Goal: Information Seeking & Learning: Learn about a topic

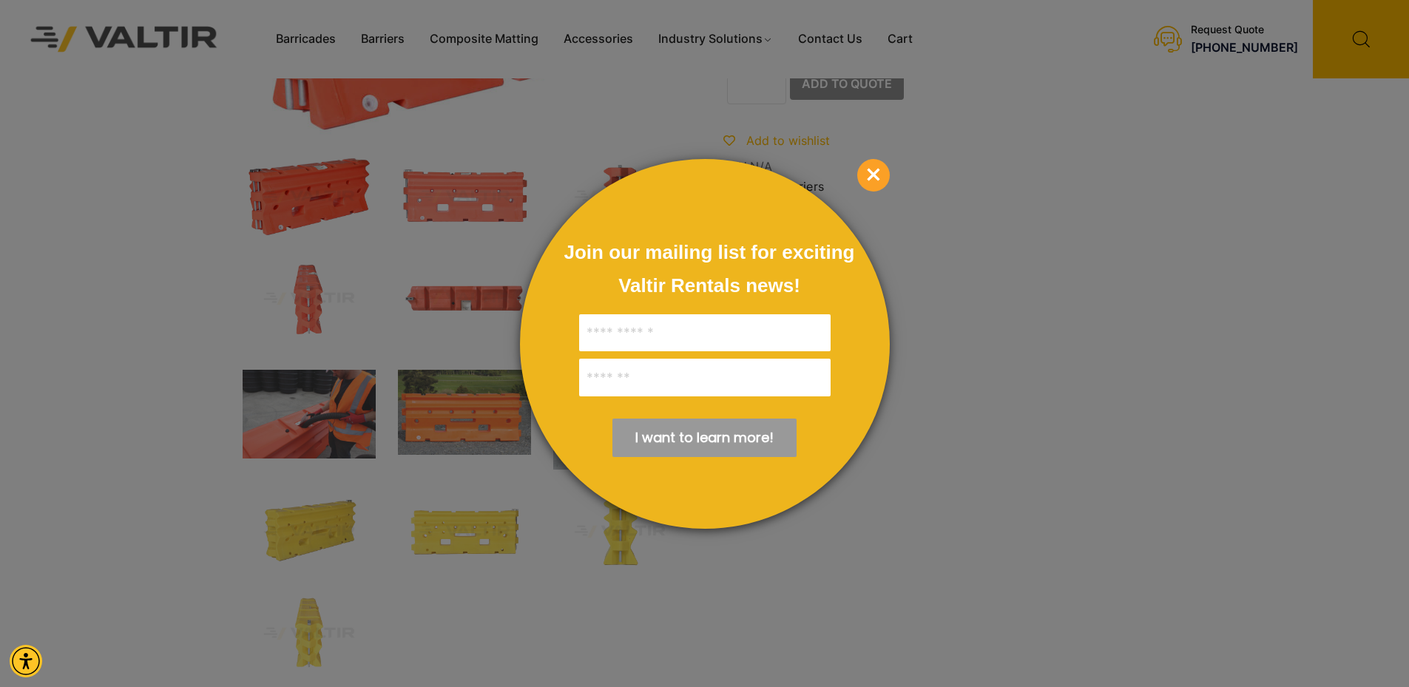
scroll to position [74, 0]
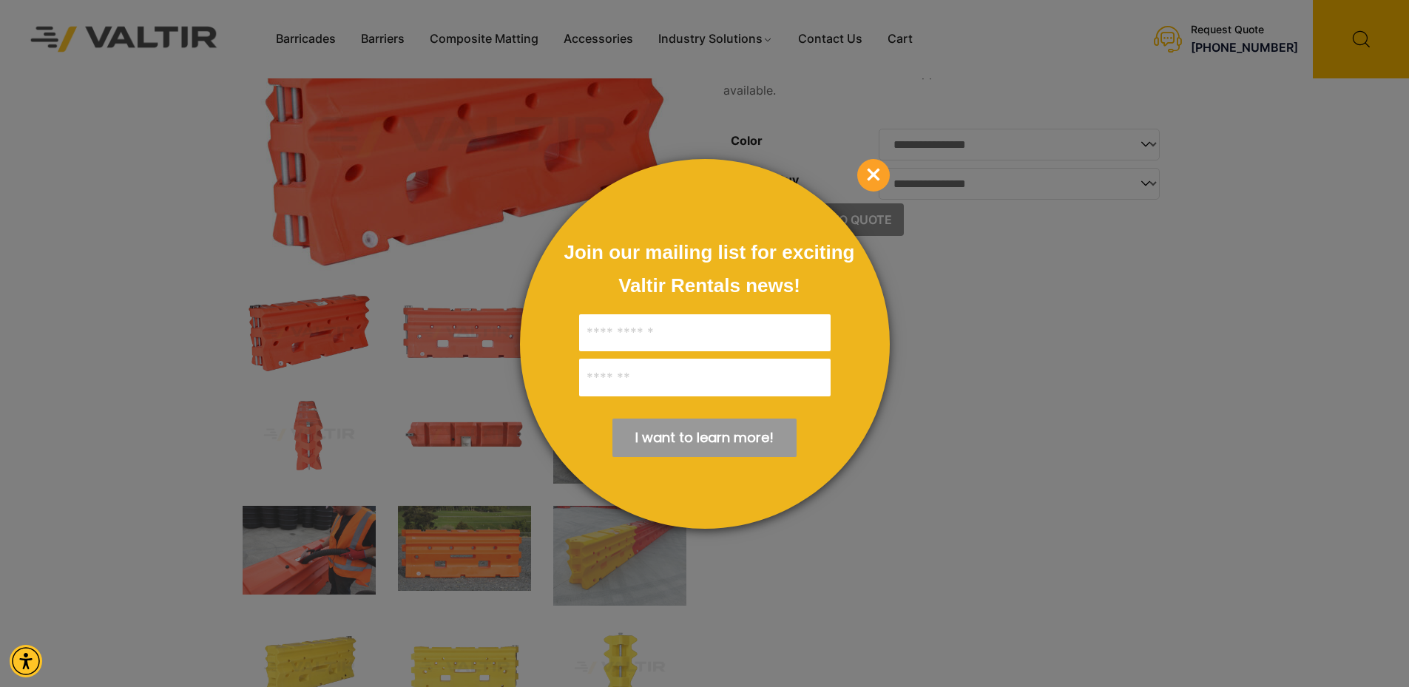
click at [877, 176] on span "×" at bounding box center [874, 175] width 33 height 33
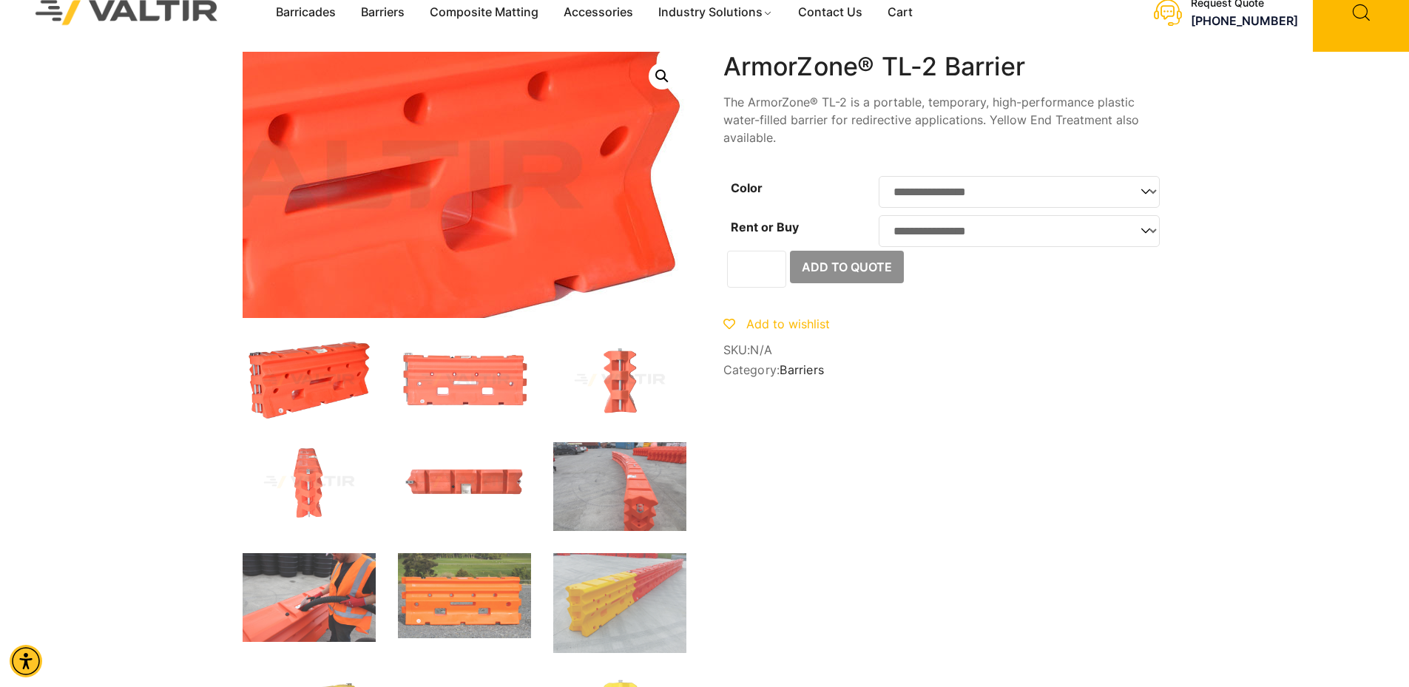
scroll to position [0, 0]
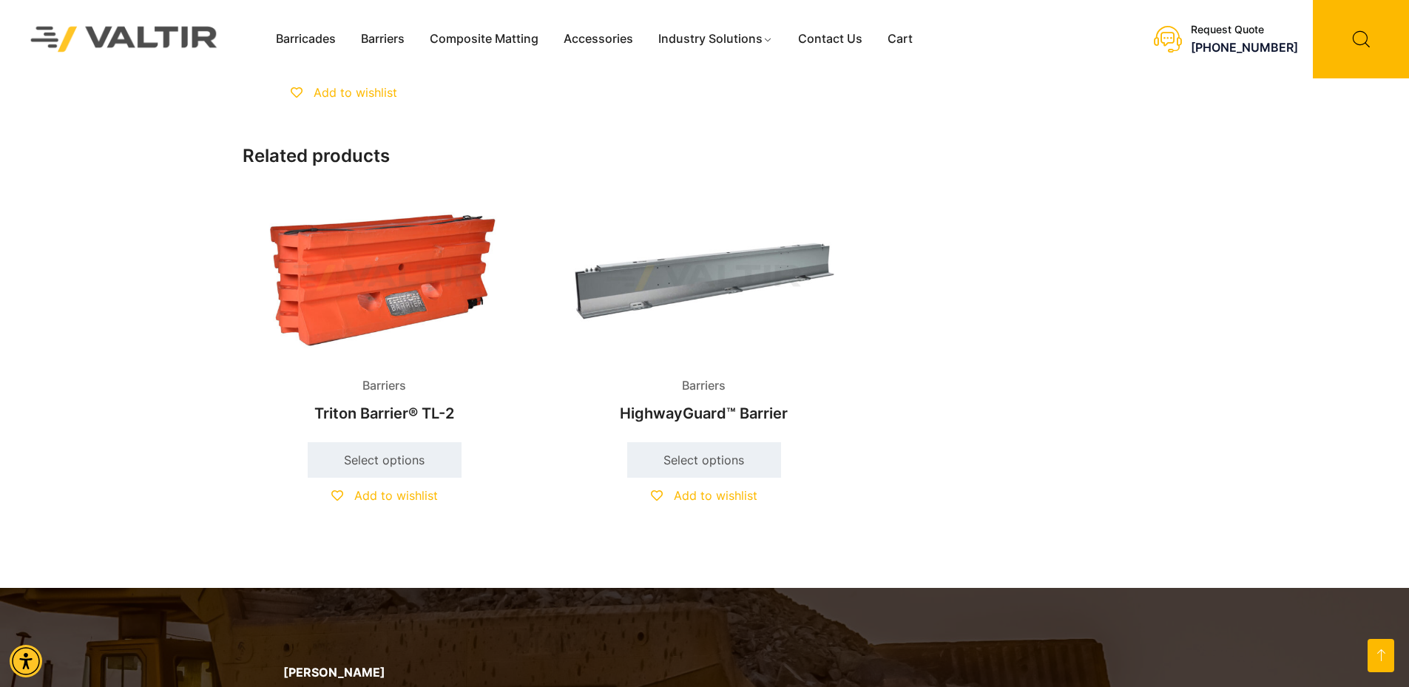
scroll to position [1332, 0]
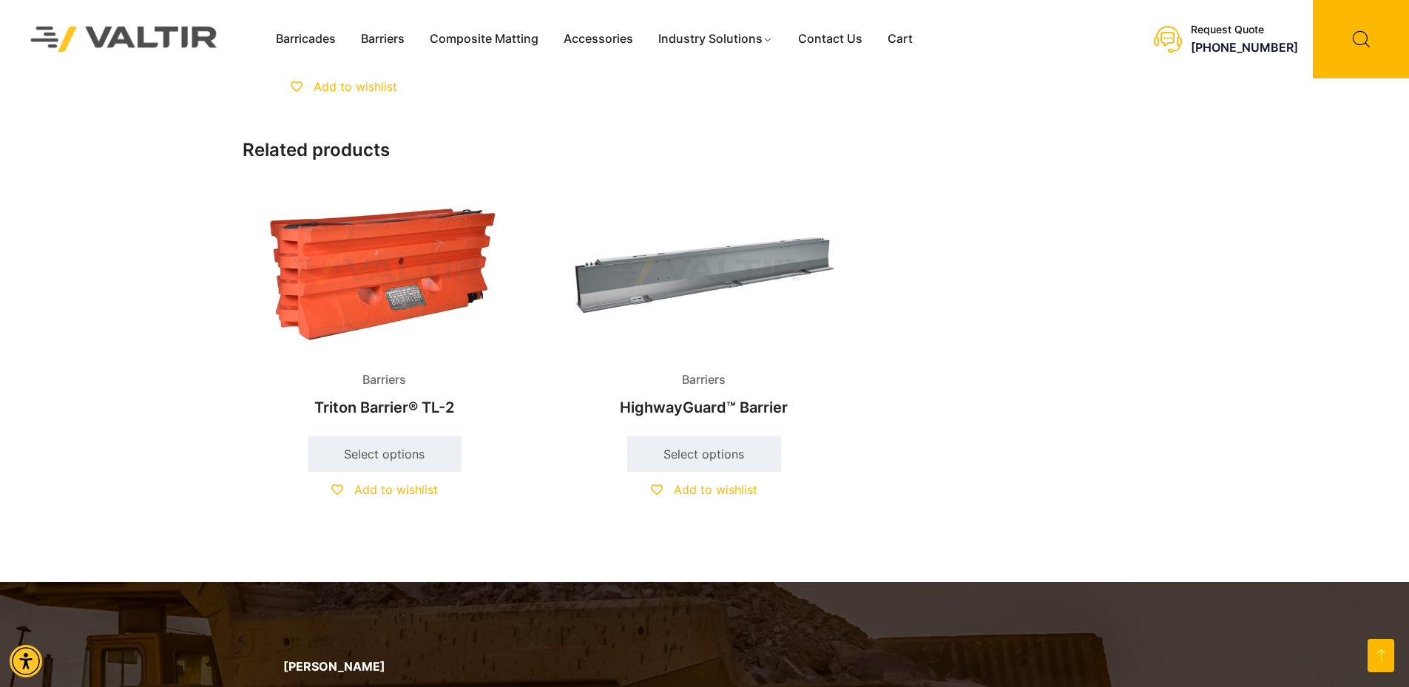
click at [422, 292] on img at bounding box center [385, 272] width 284 height 171
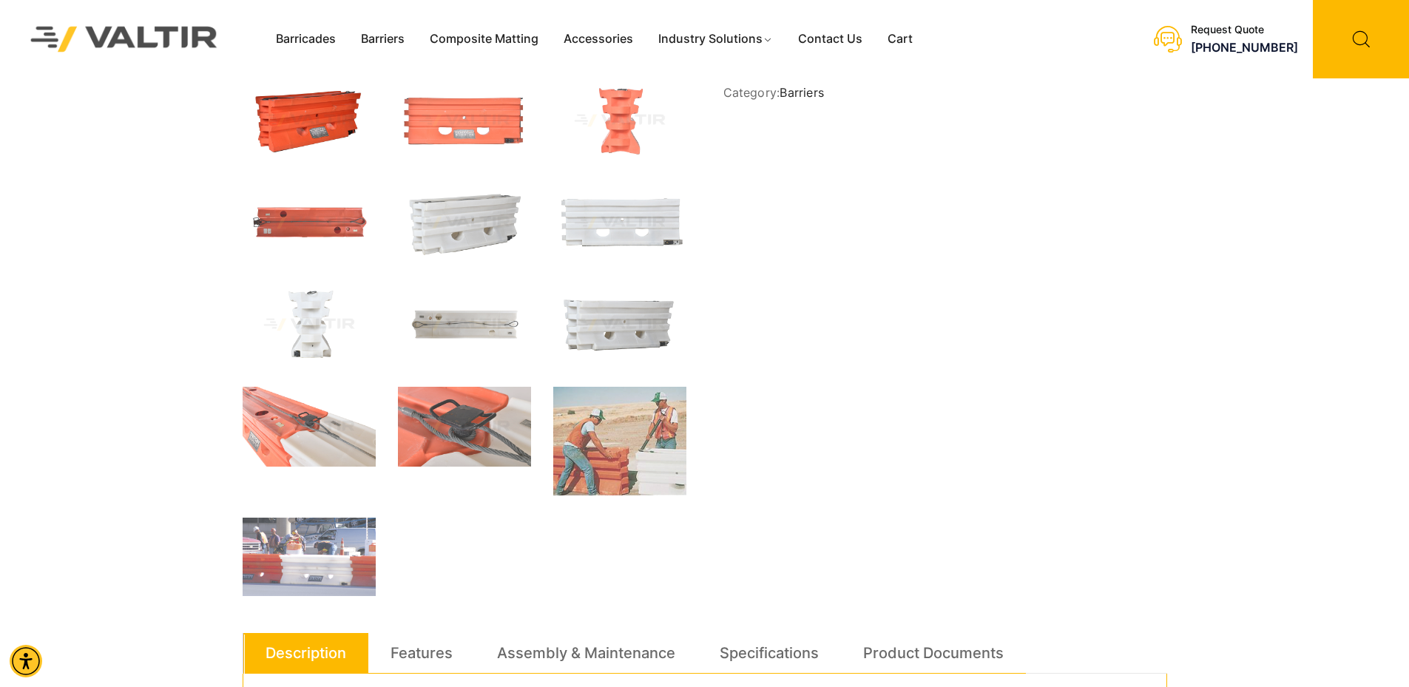
scroll to position [518, 0]
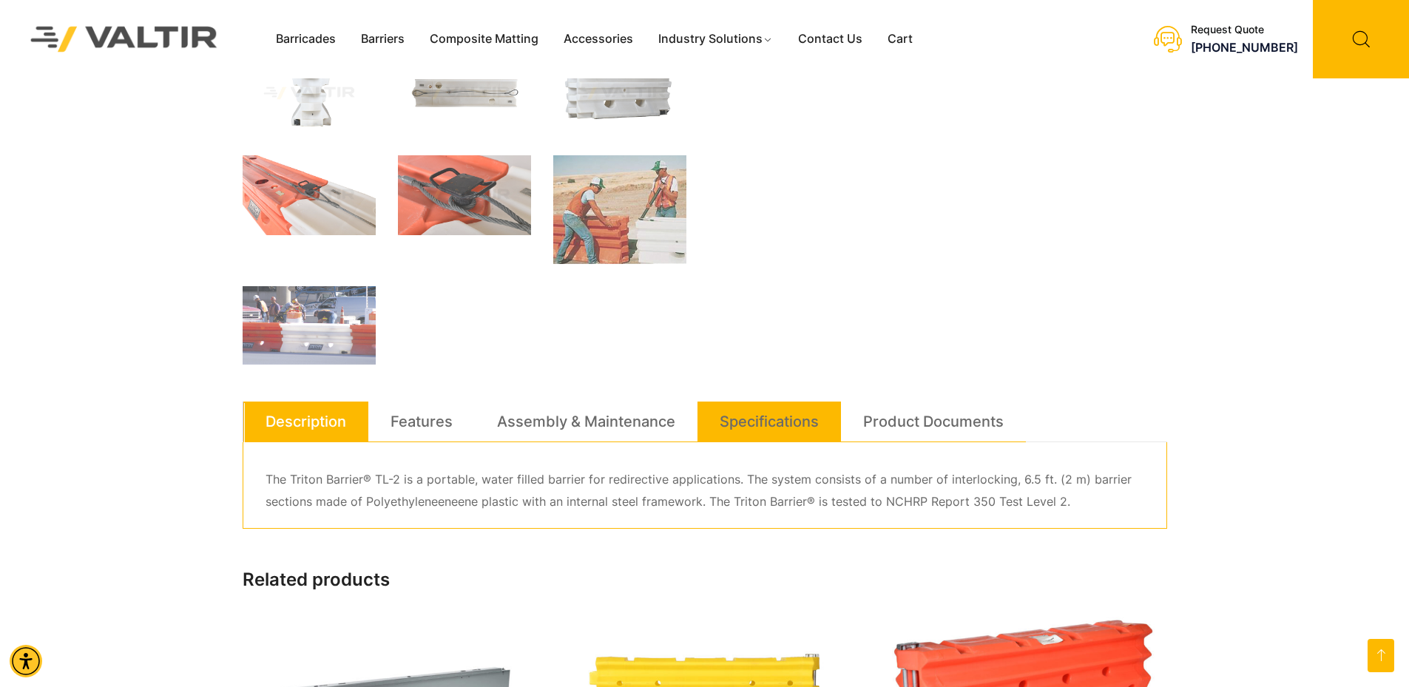
click at [818, 418] on link "Specifications" at bounding box center [769, 422] width 99 height 40
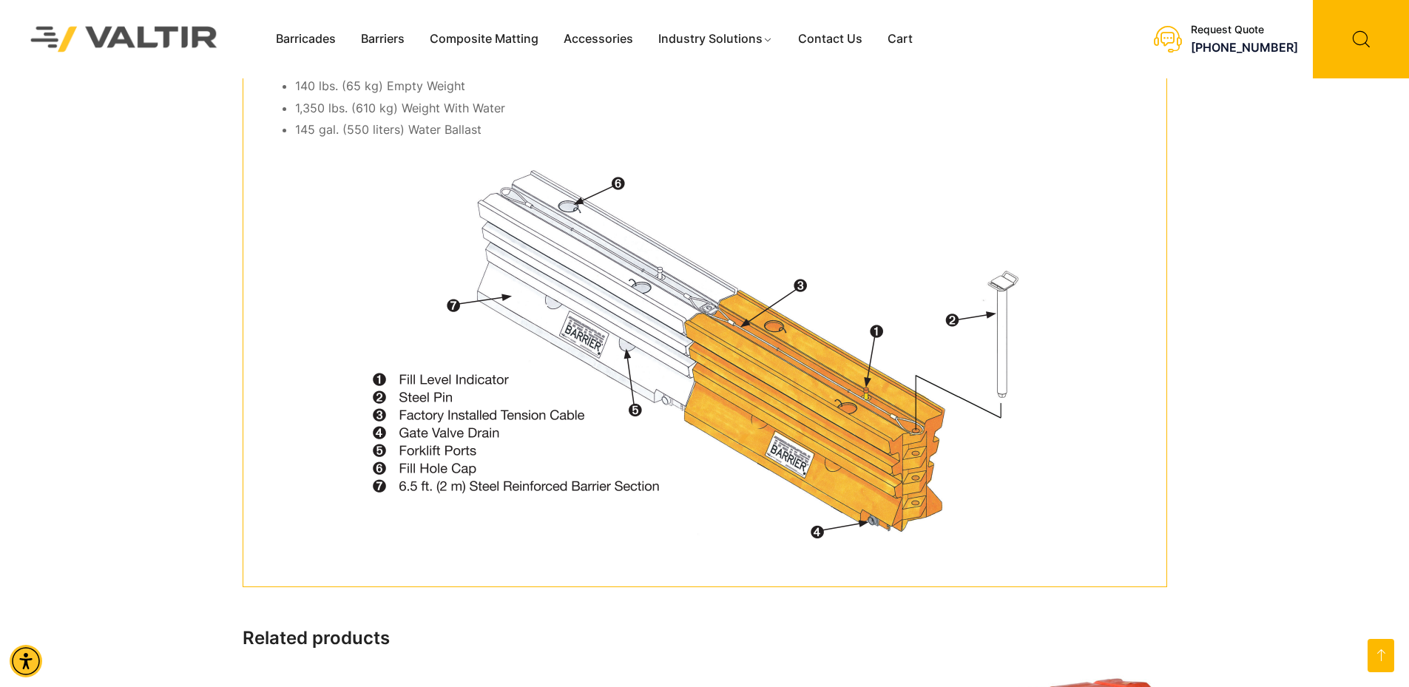
scroll to position [666, 0]
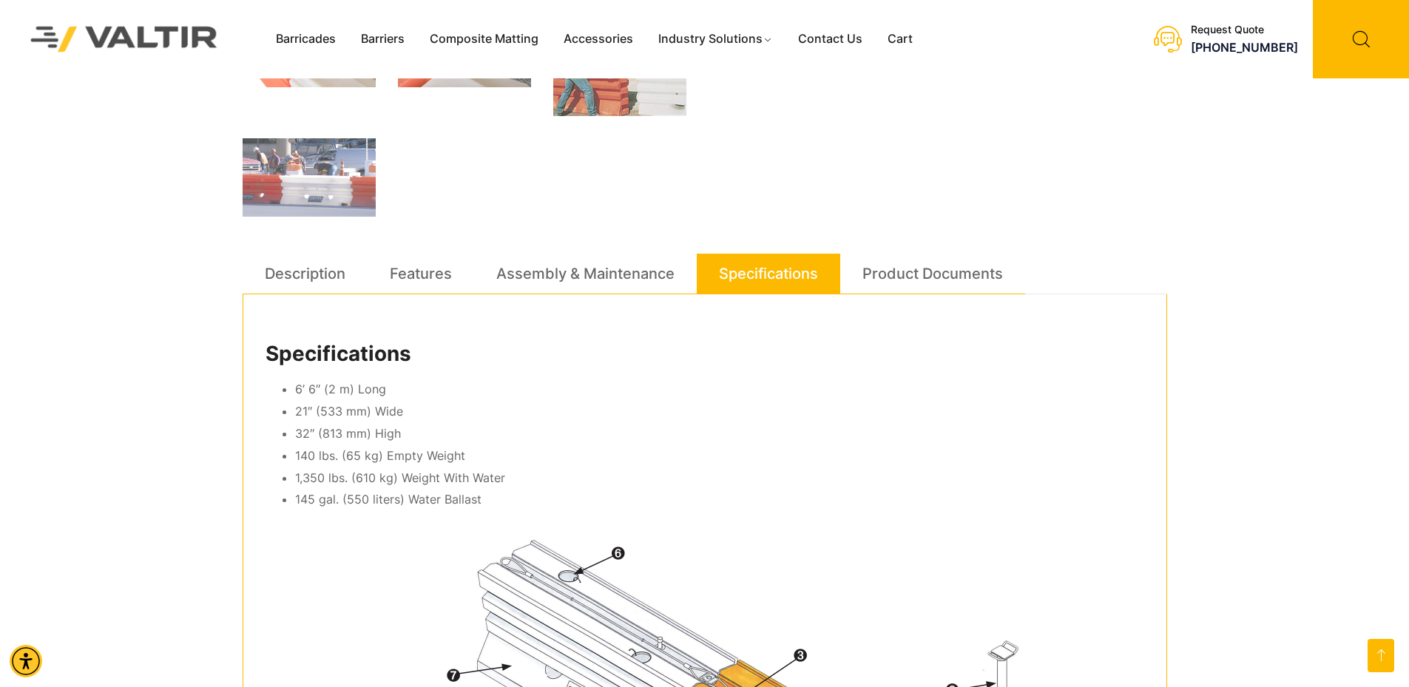
click at [936, 297] on div "Specifications 6’ 6″ (2 m) Long 21″ (533 mm) Wide 32″ (813 mm) High 140 lbs. (6…" at bounding box center [705, 625] width 925 height 663
click at [929, 289] on link "Product Documents" at bounding box center [933, 274] width 141 height 40
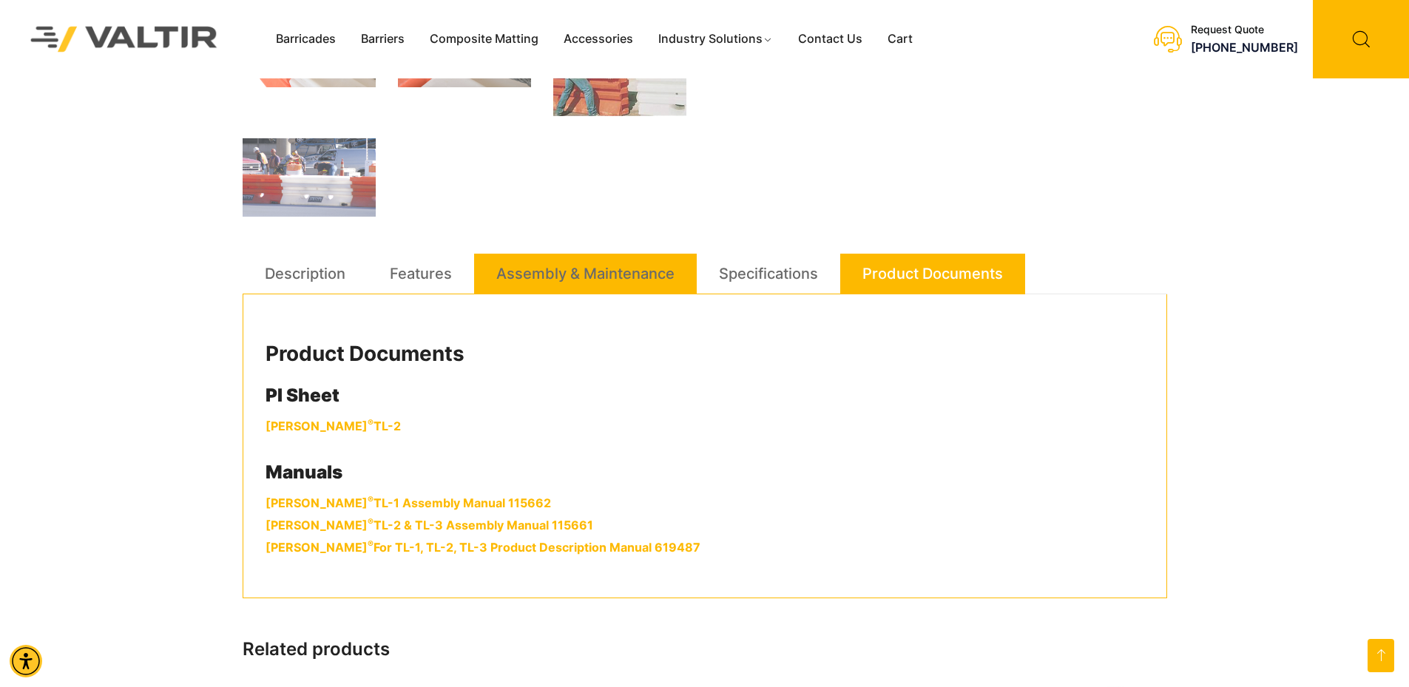
click at [584, 286] on link "Assembly & Maintenance" at bounding box center [585, 274] width 178 height 40
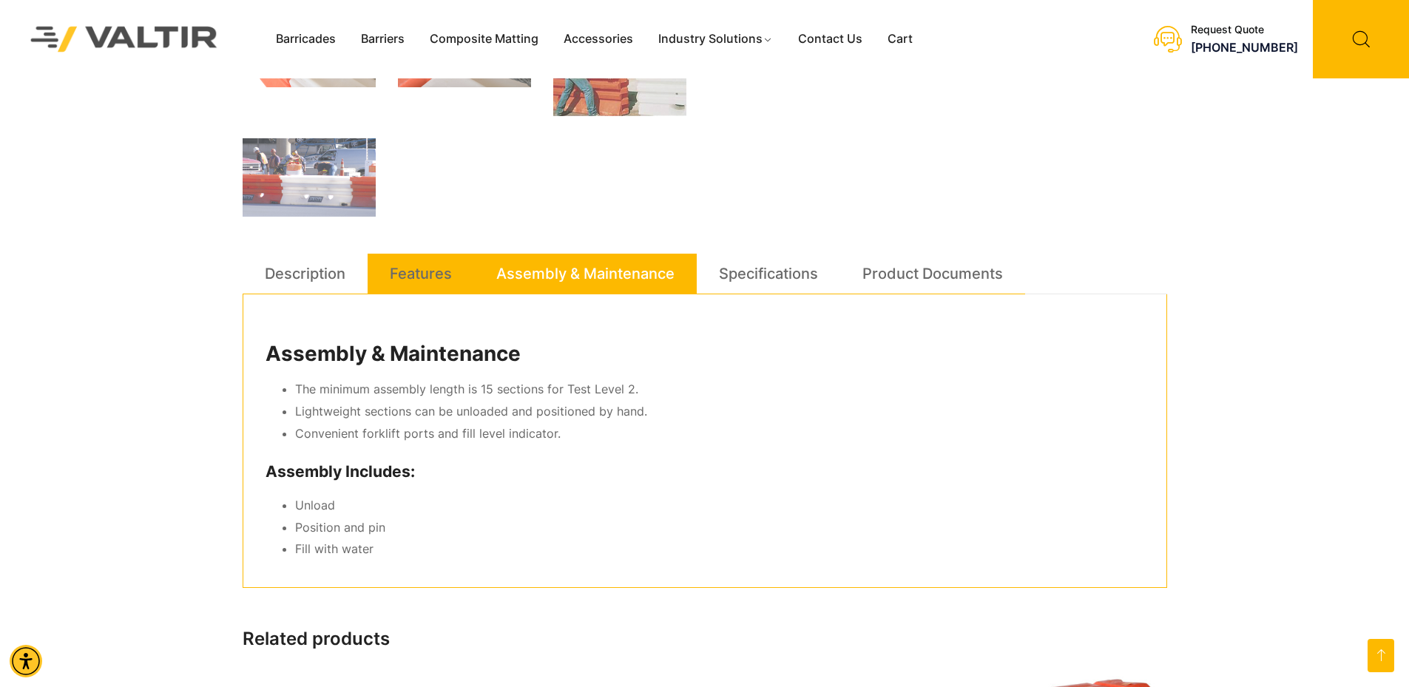
click at [420, 273] on link "Features" at bounding box center [421, 274] width 62 height 40
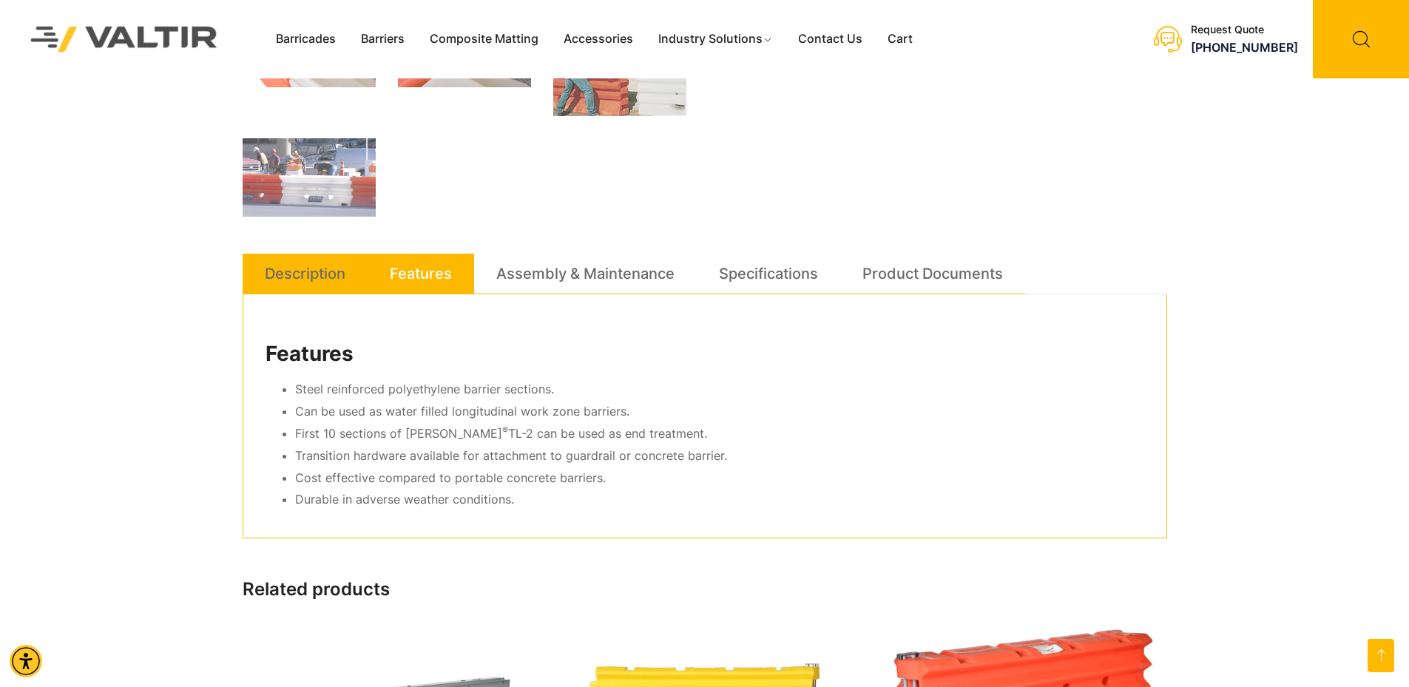
click at [337, 270] on link "Description" at bounding box center [305, 274] width 81 height 40
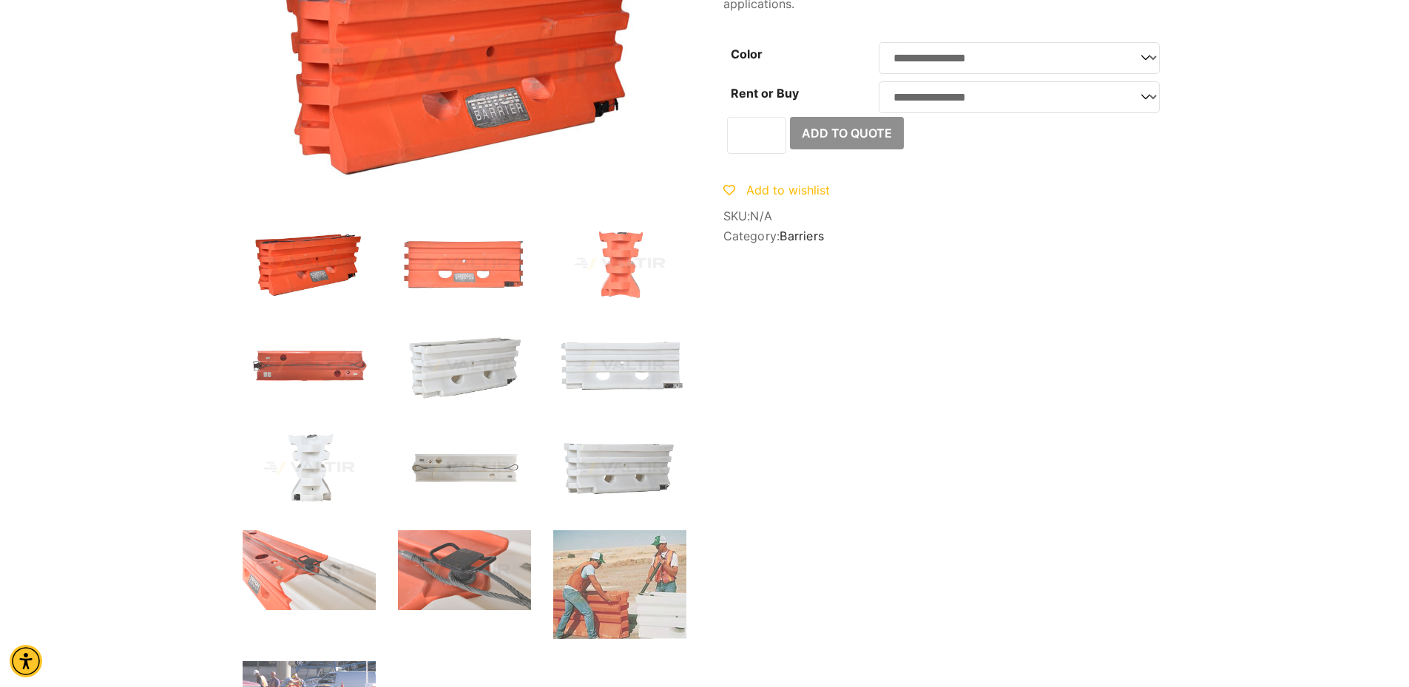
scroll to position [0, 0]
